Goal: Information Seeking & Learning: Check status

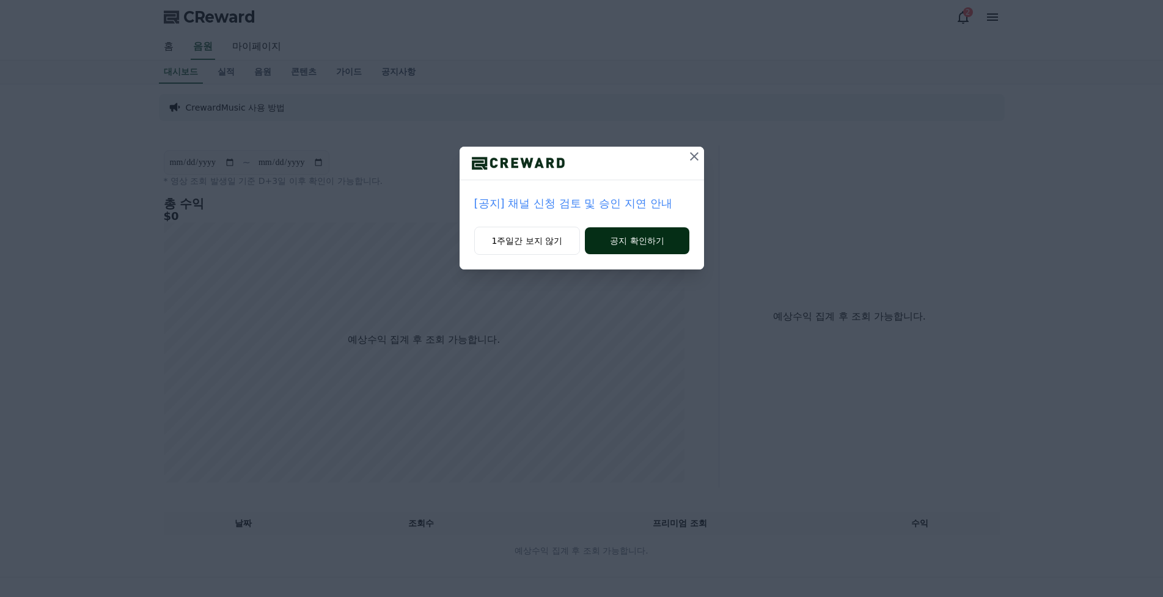
click at [670, 240] on button "공지 확인하기" at bounding box center [637, 240] width 104 height 27
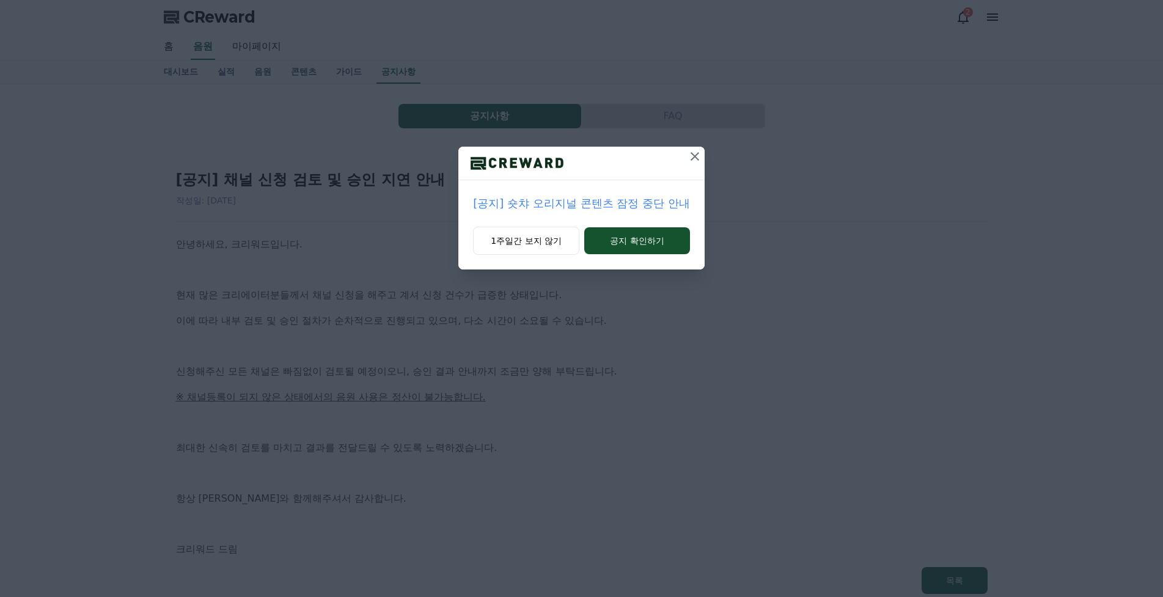
click at [694, 164] on button at bounding box center [695, 157] width 20 height 20
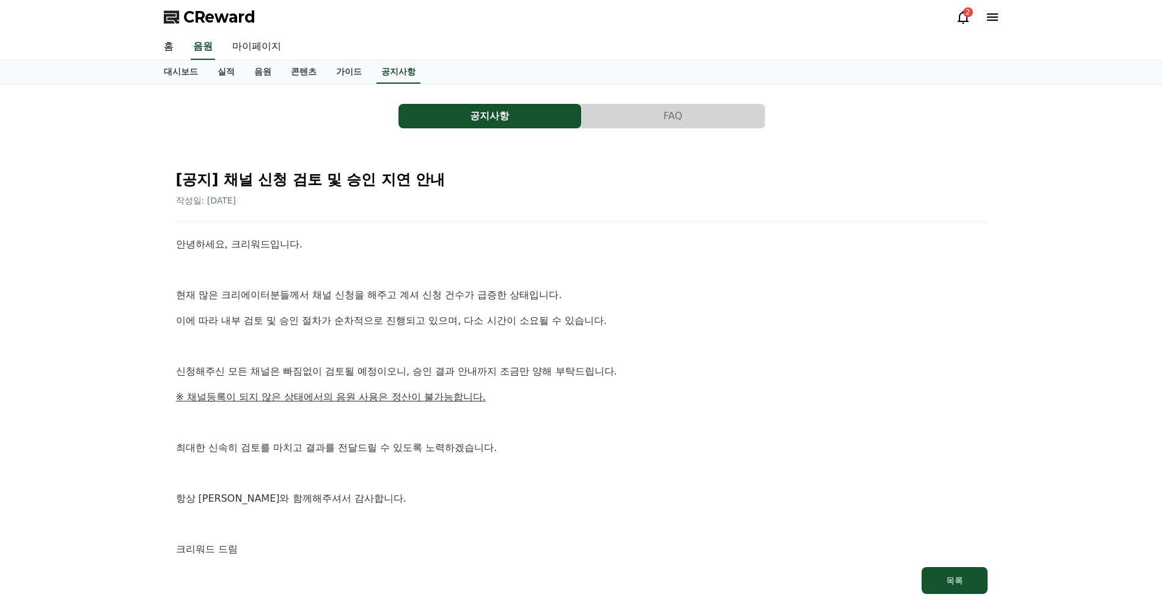
click at [257, 48] on link "마이페이지" at bounding box center [256, 47] width 68 height 26
select select "**********"
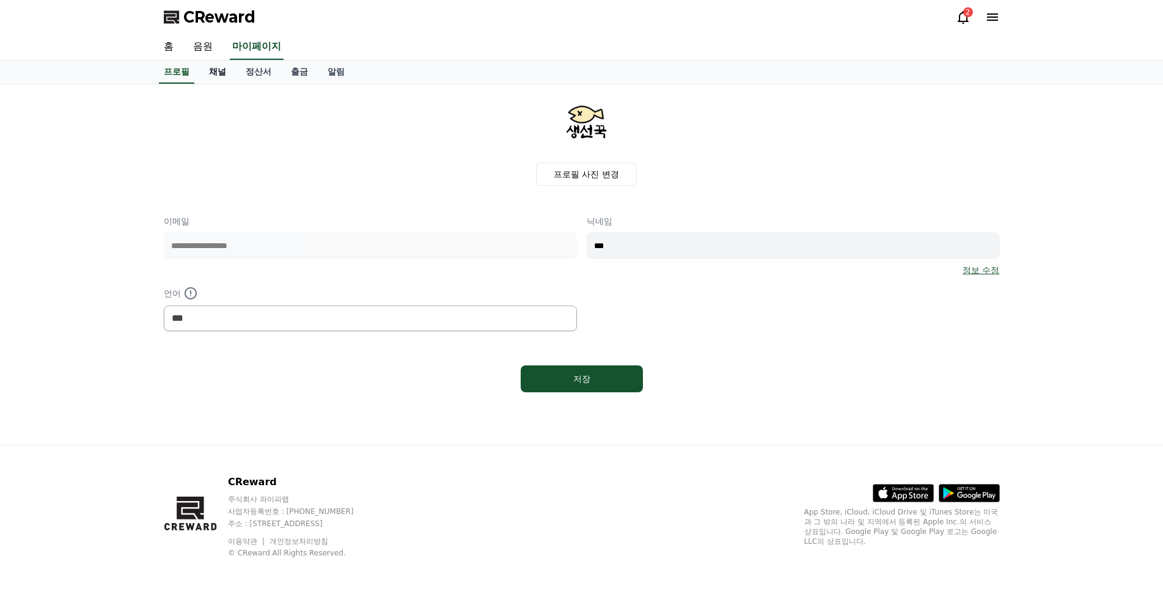
click at [220, 76] on link "채널" at bounding box center [217, 72] width 37 height 23
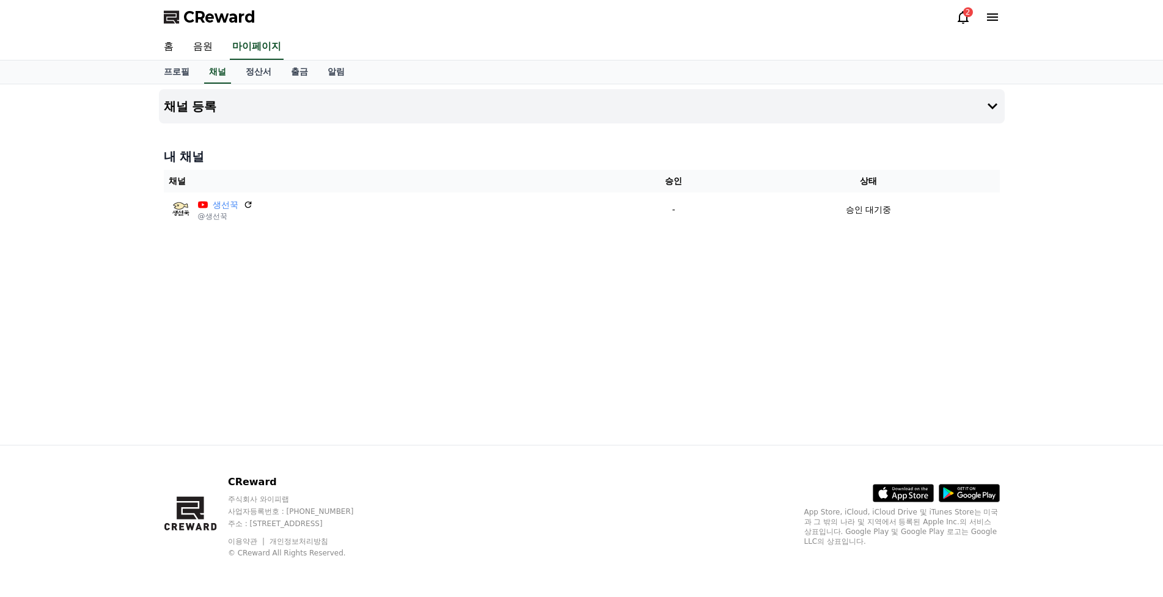
click at [958, 18] on icon at bounding box center [963, 17] width 15 height 15
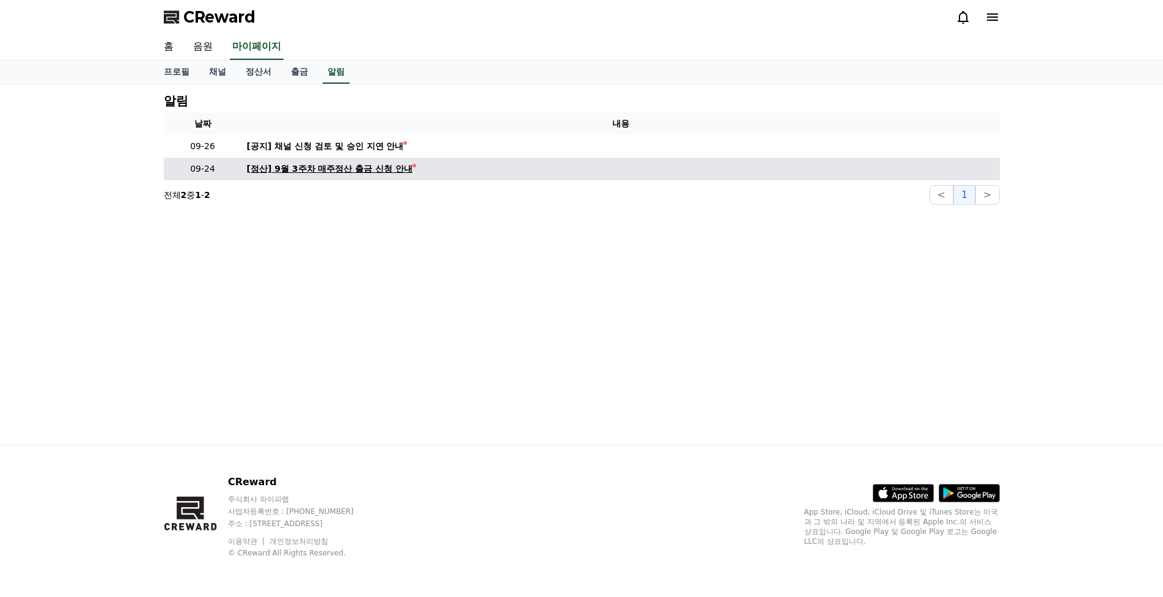
click at [351, 169] on div "[정산] 9월 3주차 매주정산 출금 신청 안내" at bounding box center [330, 169] width 166 height 13
